Goal: Check status: Check status

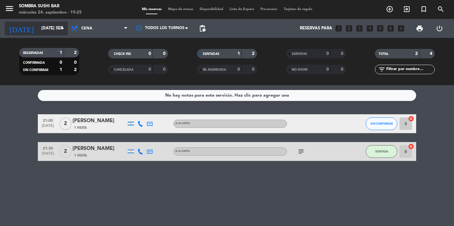
click at [48, 24] on input "[DATE] sep." at bounding box center [65, 28] width 55 height 11
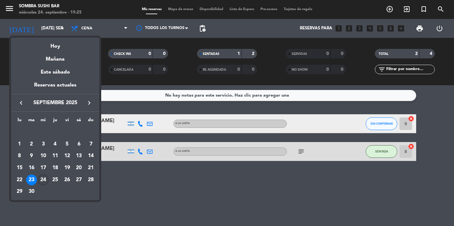
click at [43, 182] on div "24" at bounding box center [43, 179] width 11 height 11
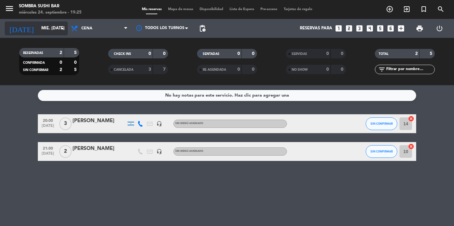
click at [50, 27] on input "mié. [DATE]" at bounding box center [65, 28] width 55 height 11
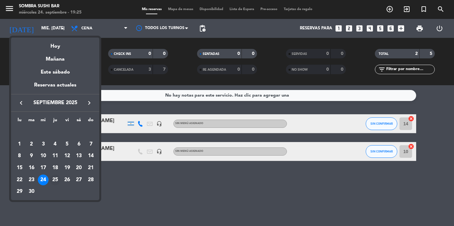
click at [56, 182] on div "25" at bounding box center [55, 179] width 11 height 11
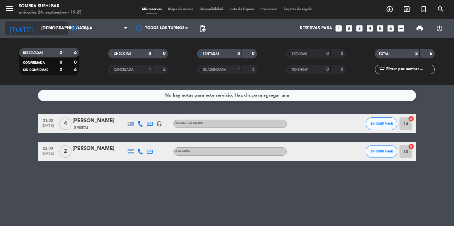
click at [55, 30] on input "[DEMOGRAPHIC_DATA] [DATE]" at bounding box center [65, 28] width 55 height 11
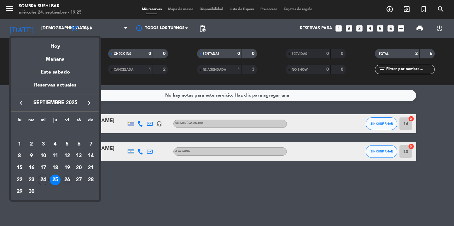
click at [67, 180] on div "26" at bounding box center [67, 179] width 11 height 11
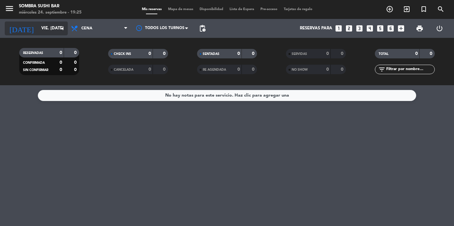
click at [46, 32] on input "vie. [DATE]" at bounding box center [65, 28] width 55 height 11
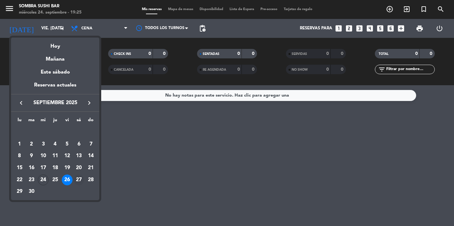
click at [81, 184] on div "27" at bounding box center [78, 179] width 11 height 11
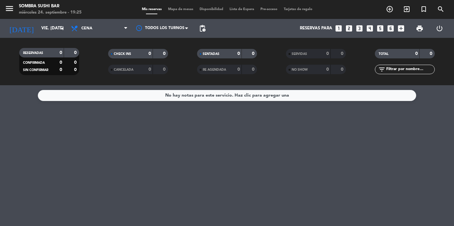
type input "sáb. [DATE]"
